Goal: Information Seeking & Learning: Learn about a topic

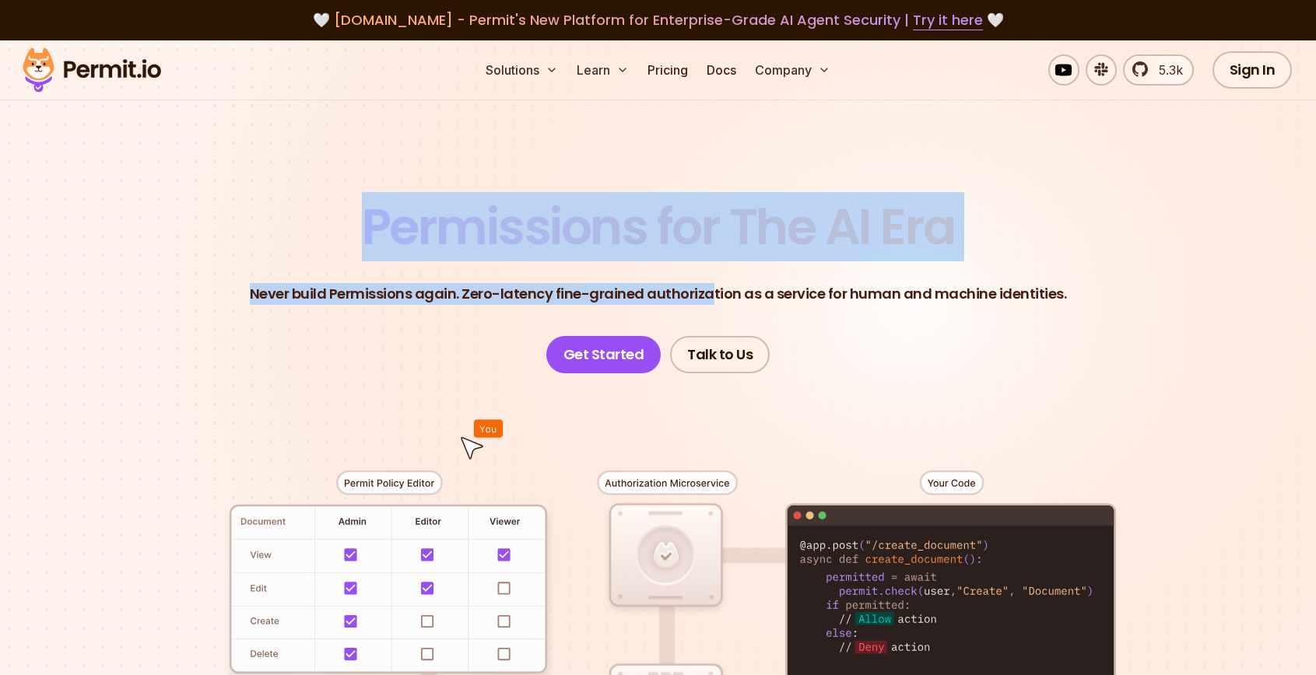
drag, startPoint x: 710, startPoint y: 289, endPoint x: 711, endPoint y: 100, distance: 189.1
click at [711, 100] on section "Permissions for The AI Era Never build Permissions again. Zero-latency fine-gra…" at bounding box center [658, 553] width 1316 height 1027
click at [711, 99] on div "Solutions Learn Pricing Docs Company 5.3k Sign In Start Now" at bounding box center [658, 70] width 1316 height 60
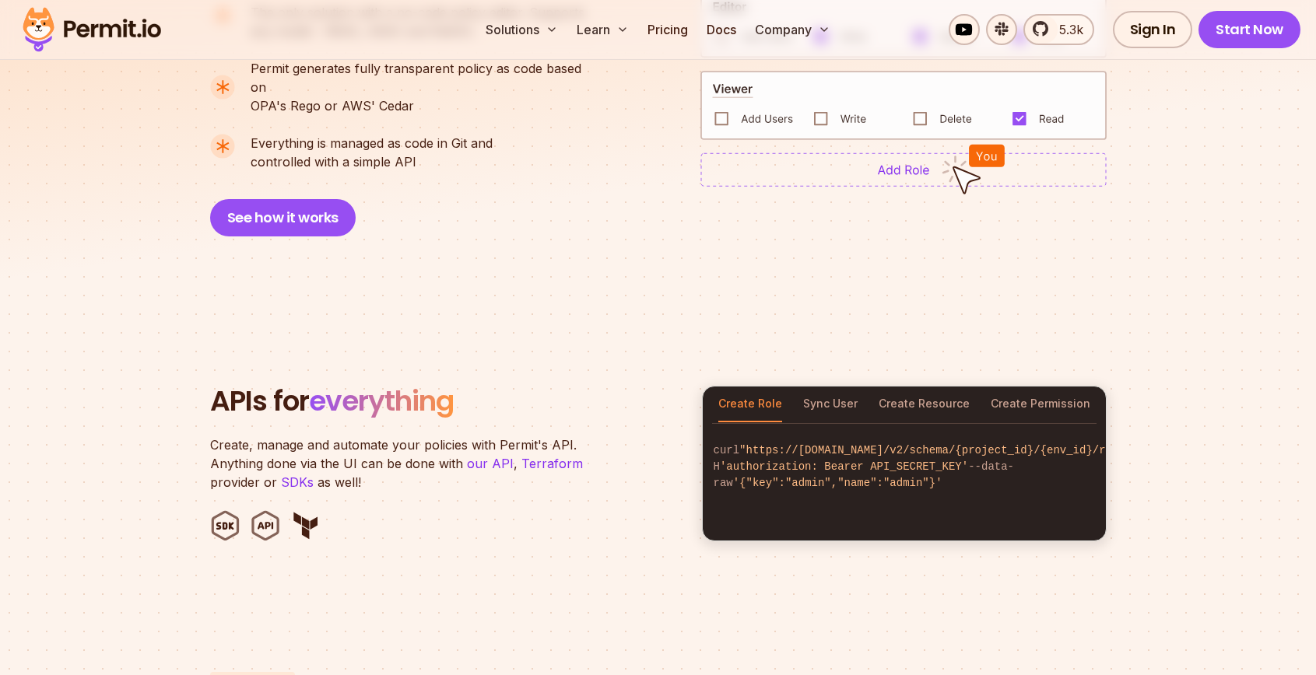
scroll to position [1226, 0]
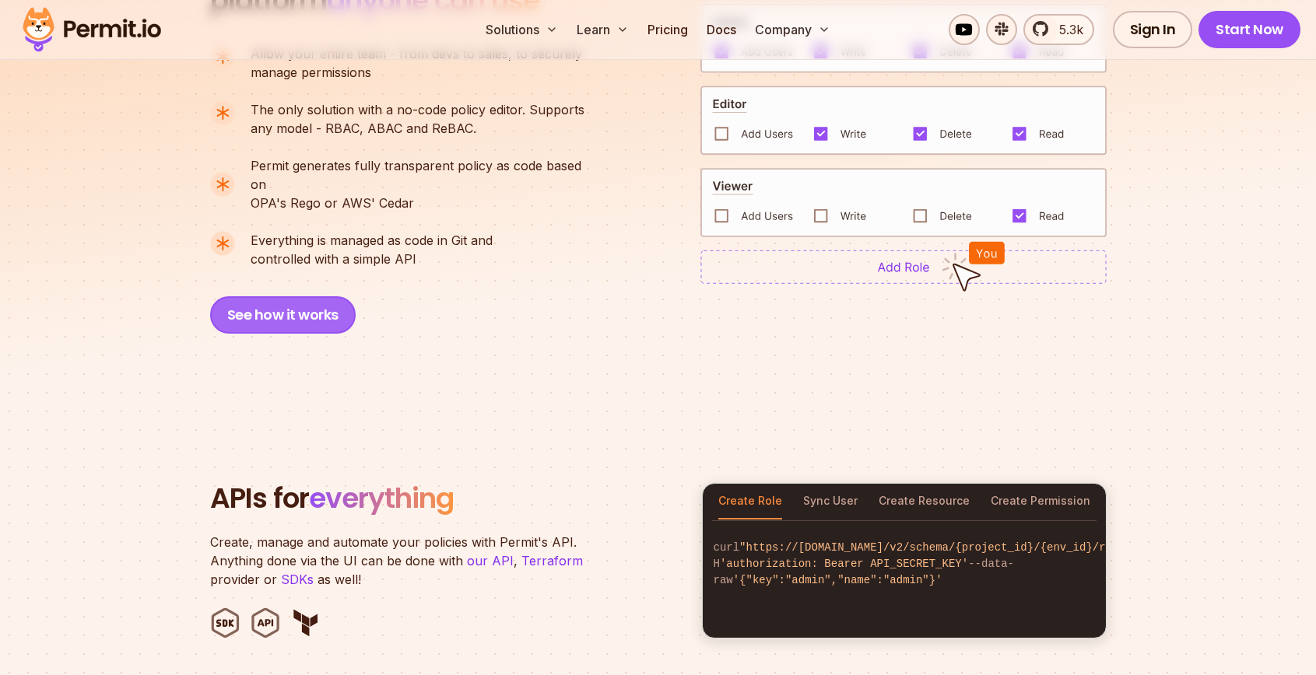
click at [304, 296] on button "See how it works" at bounding box center [283, 314] width 146 height 37
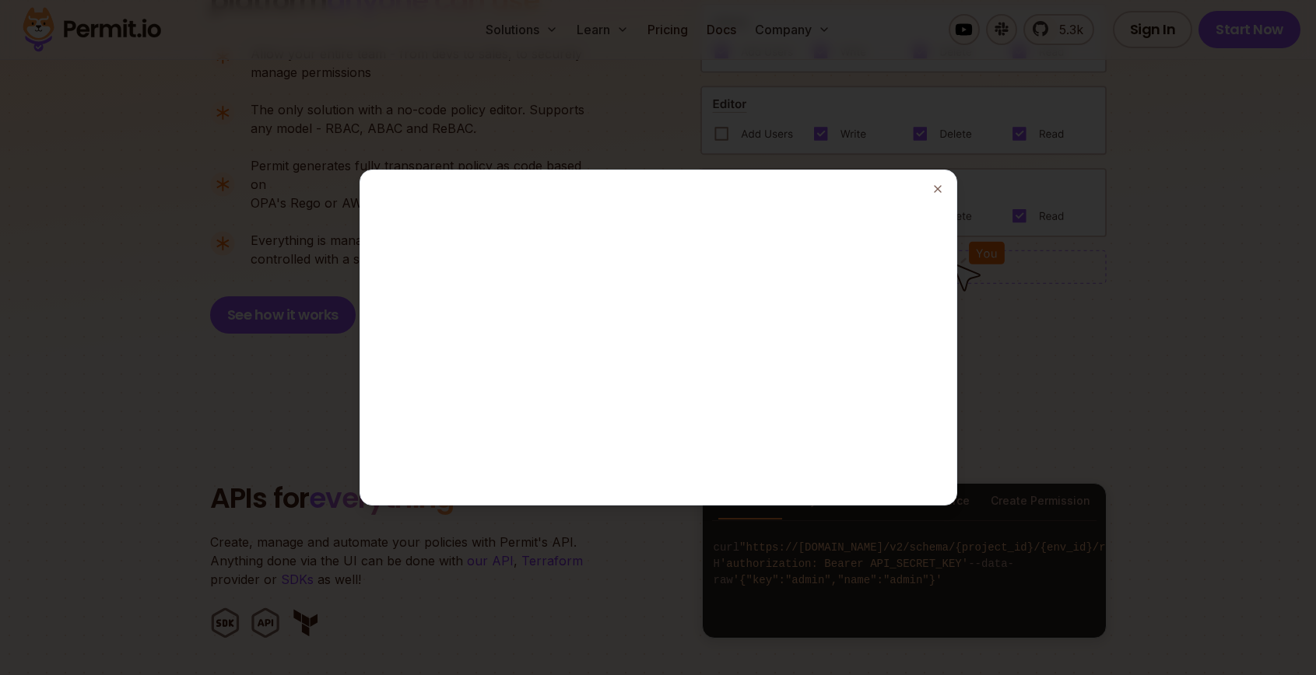
click at [154, 271] on div at bounding box center [658, 337] width 1316 height 675
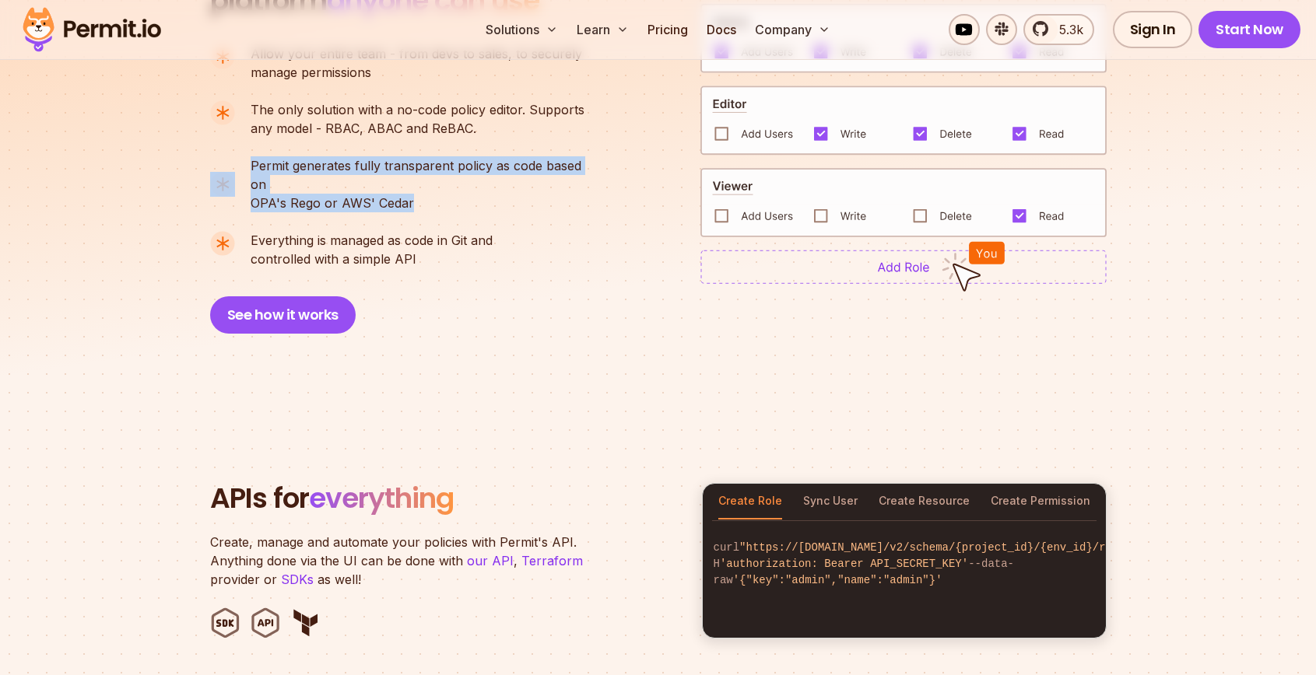
drag, startPoint x: 447, startPoint y: 188, endPoint x: 447, endPoint y: 131, distance: 57.6
click at [447, 135] on ul "Allow your entire team - from devs to sales, to securely manage permissions The…" at bounding box center [403, 156] width 387 height 224
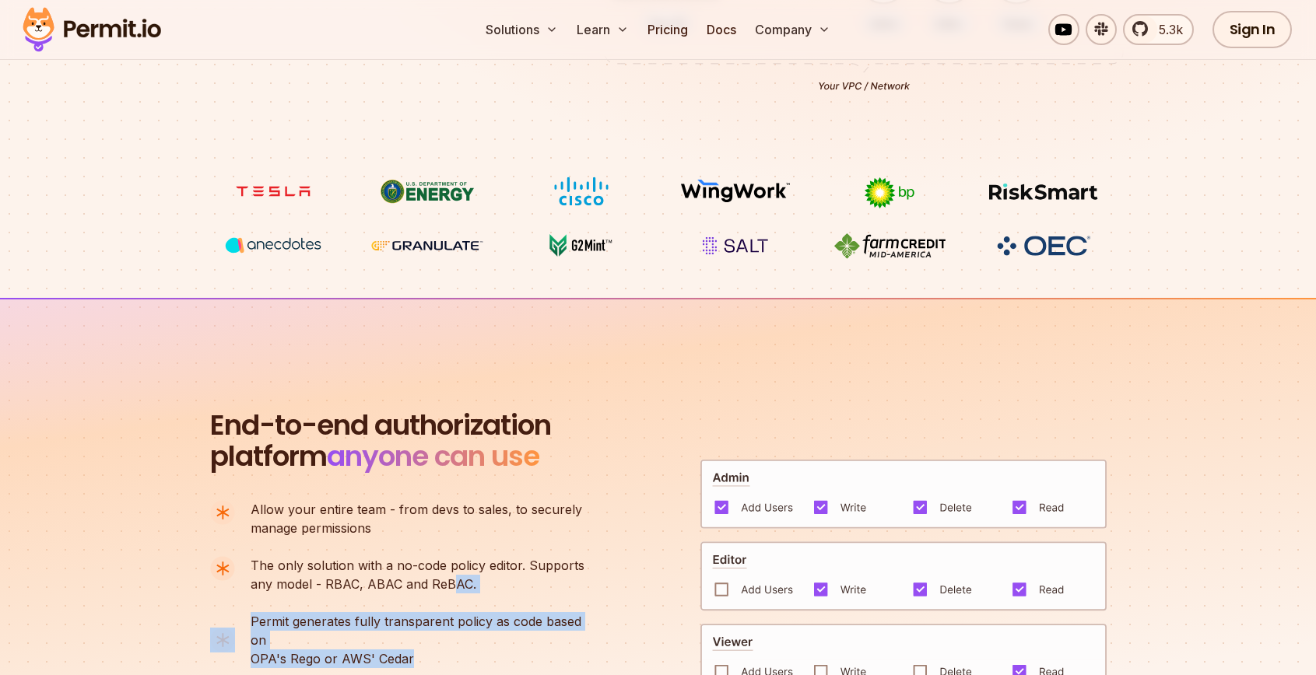
scroll to position [0, 0]
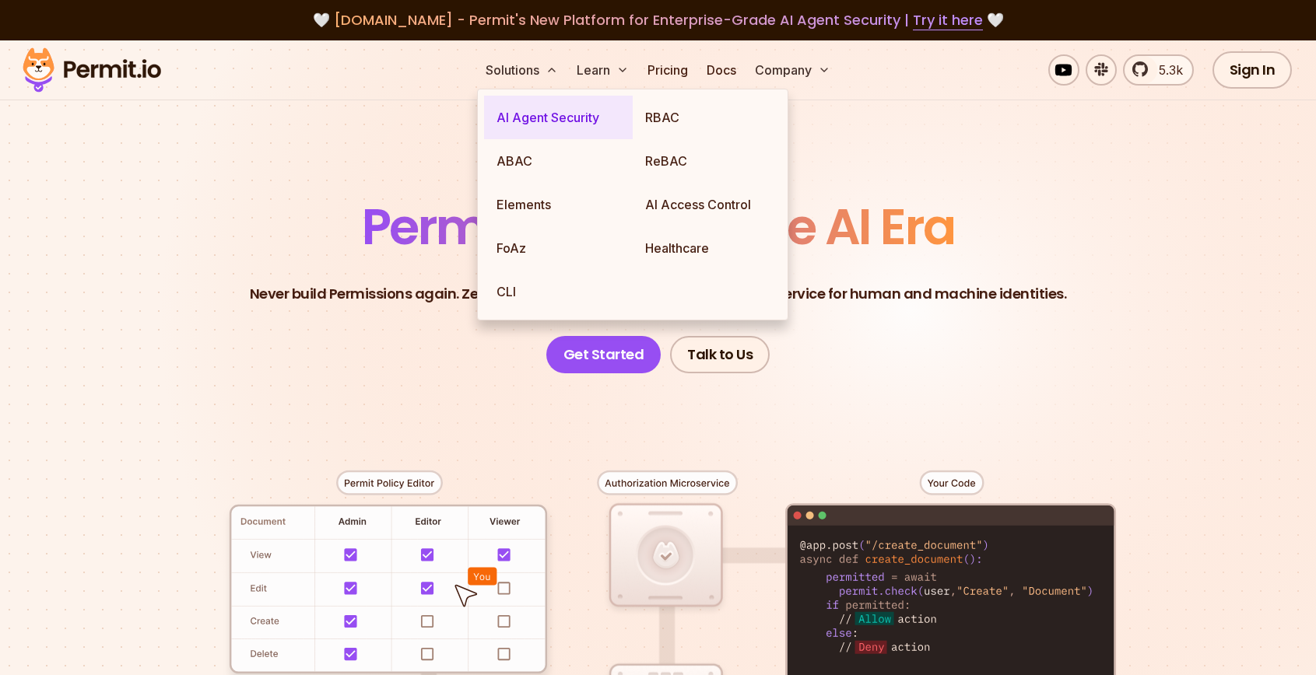
click at [524, 121] on link "AI Agent Security" at bounding box center [558, 118] width 149 height 44
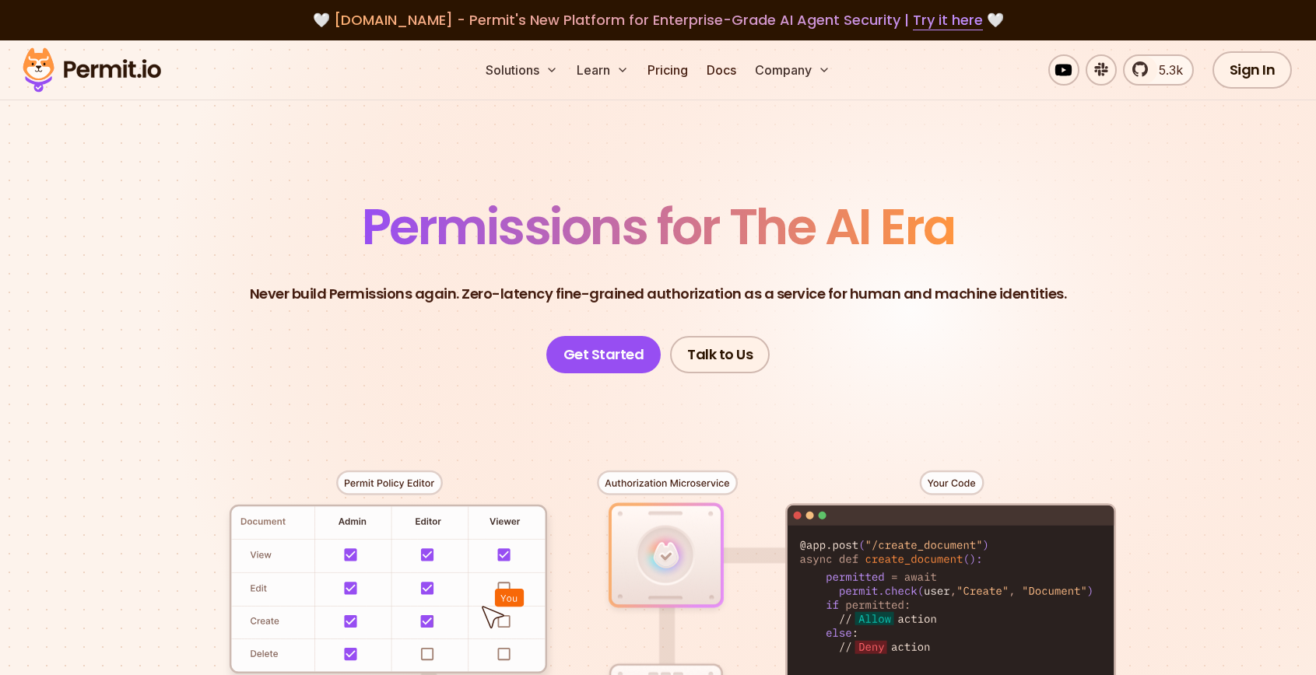
click at [248, 289] on header "Permissions for The AI Era Never build Permissions again. Zero-latency fine-gra…" at bounding box center [658, 287] width 1089 height 171
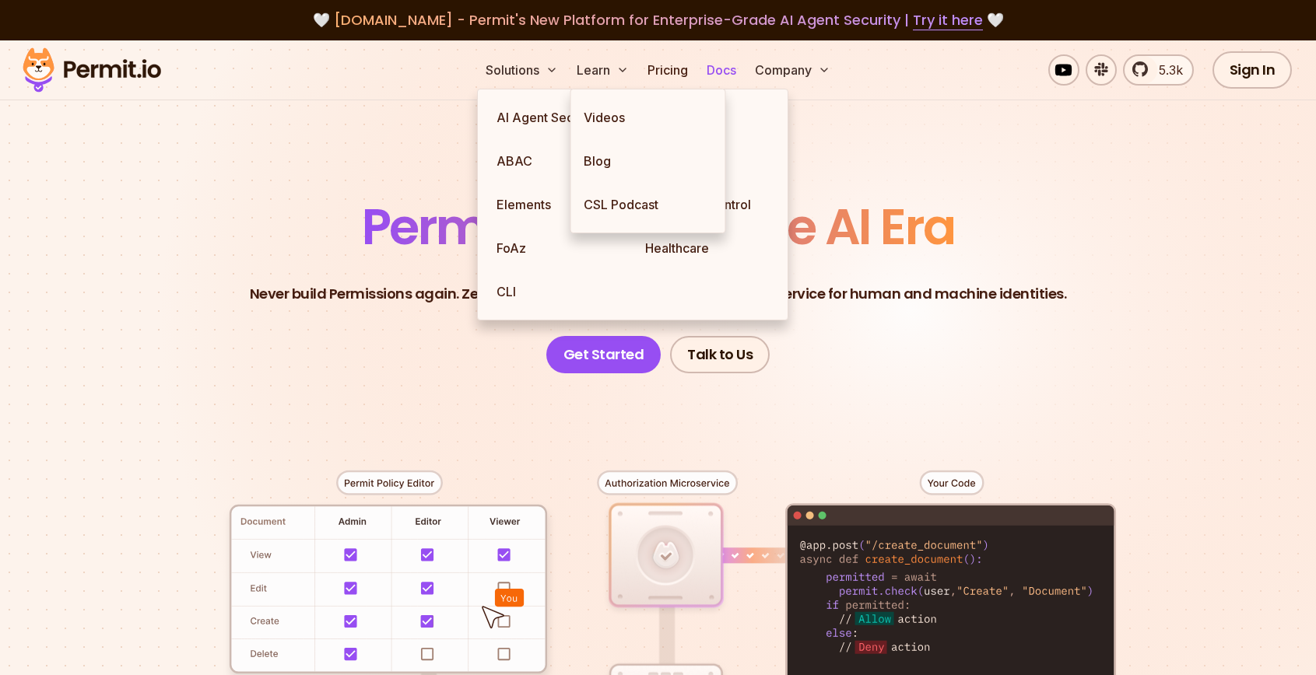
click at [742, 74] on link "Docs" at bounding box center [721, 69] width 42 height 31
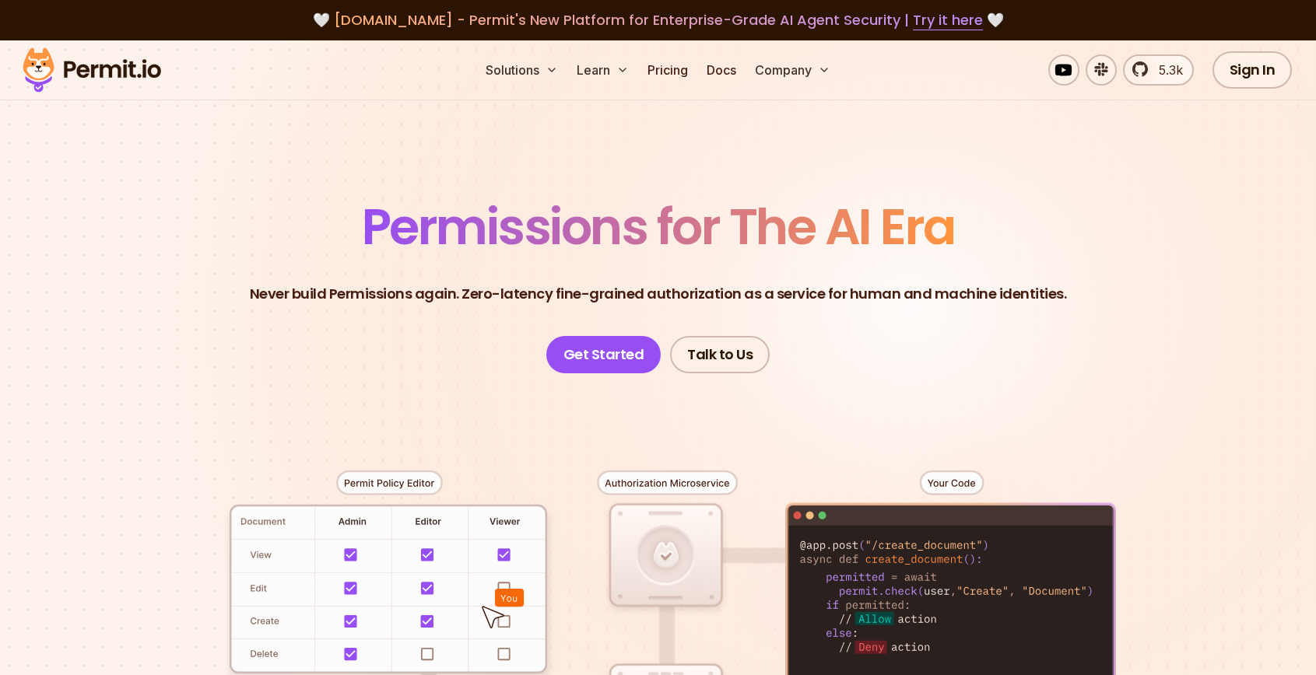
click at [254, 176] on section "Permissions for The AI Era Never build Permissions again. Zero-latency fine-gra…" at bounding box center [658, 553] width 1316 height 1027
click at [93, 313] on section "Permissions for The AI Era Never build Permissions again. Zero-latency fine-gra…" at bounding box center [658, 553] width 1316 height 1027
